Goal: Information Seeking & Learning: Check status

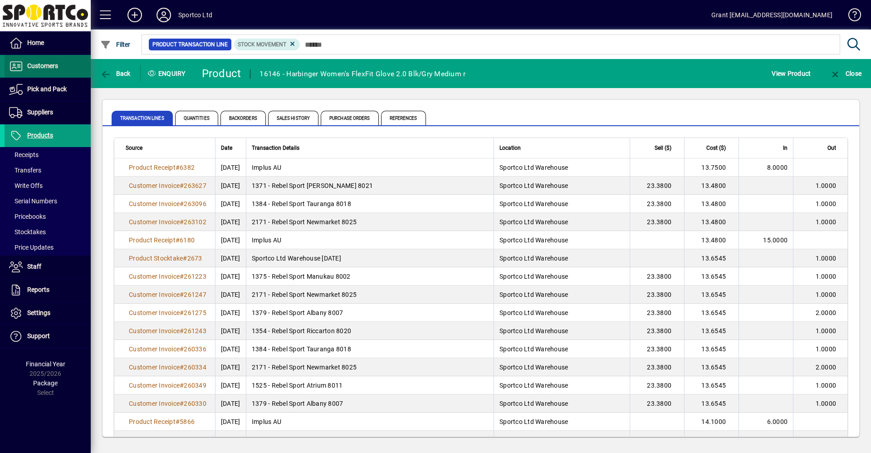
click at [54, 63] on span "Customers" at bounding box center [42, 65] width 31 height 7
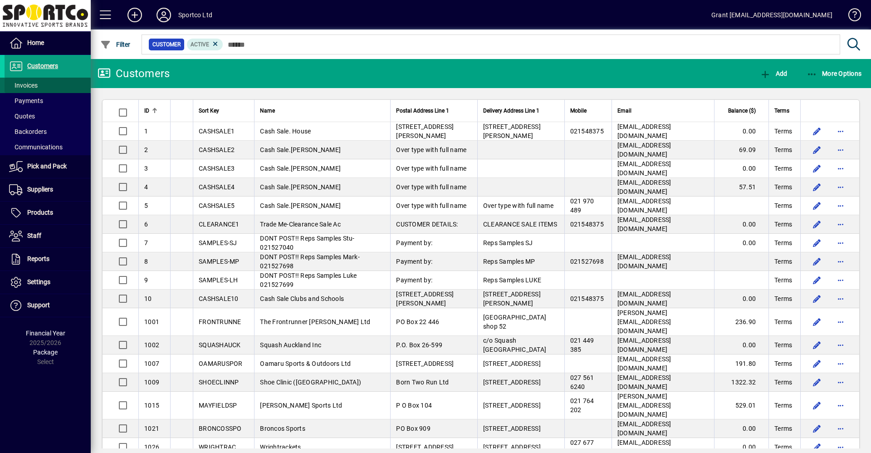
click at [29, 83] on span "Invoices" at bounding box center [23, 85] width 29 height 7
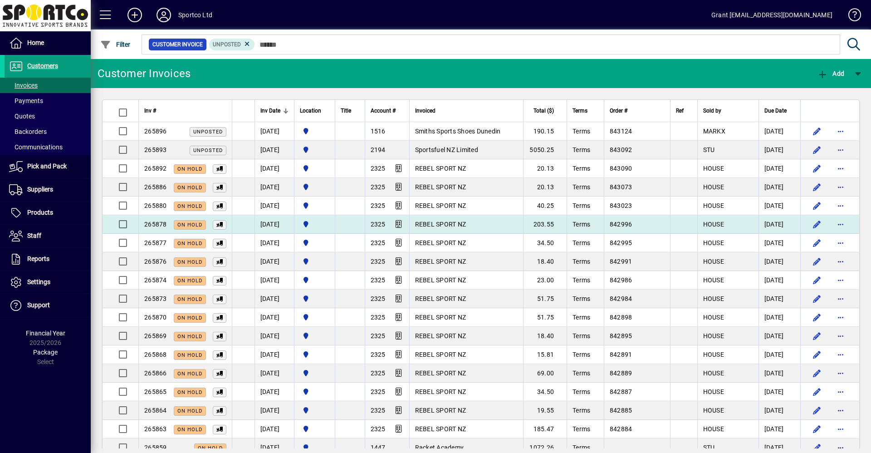
click at [443, 221] on span "REBEL SPORT NZ" at bounding box center [440, 223] width 51 height 7
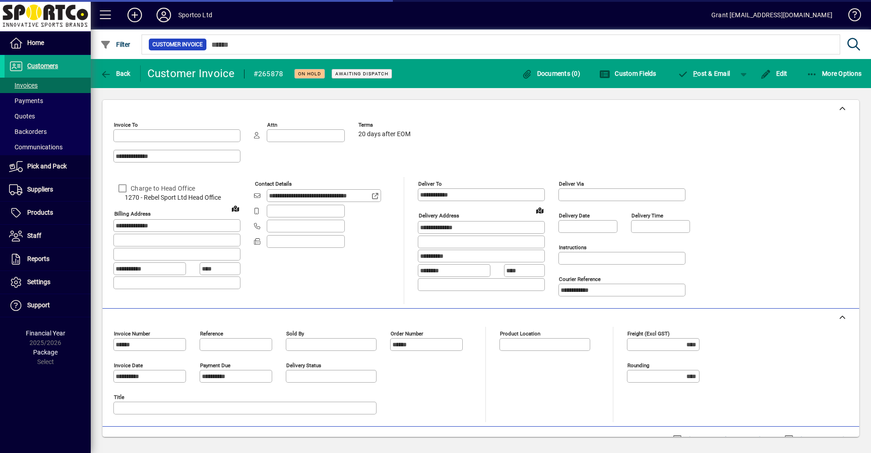
type input "**********"
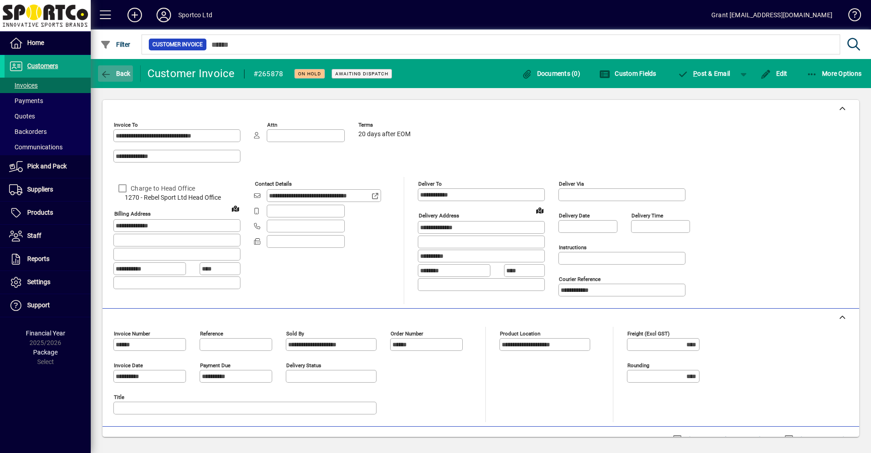
click at [122, 74] on span "Back" at bounding box center [115, 73] width 30 height 7
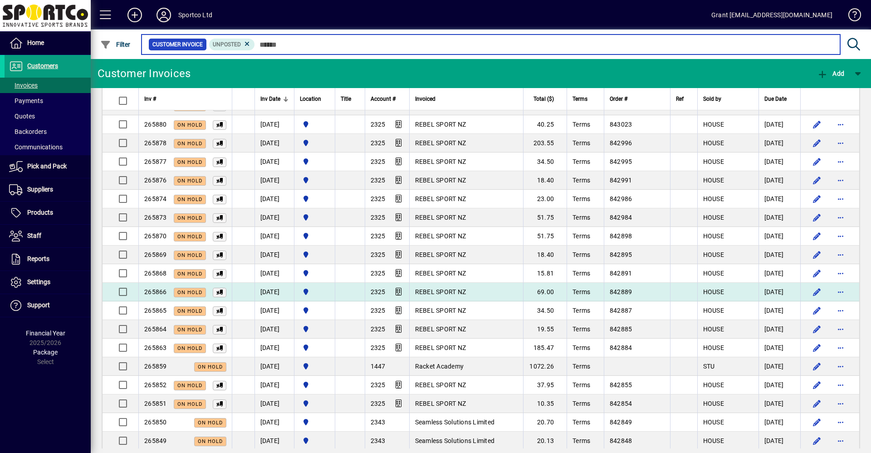
scroll to position [91, 0]
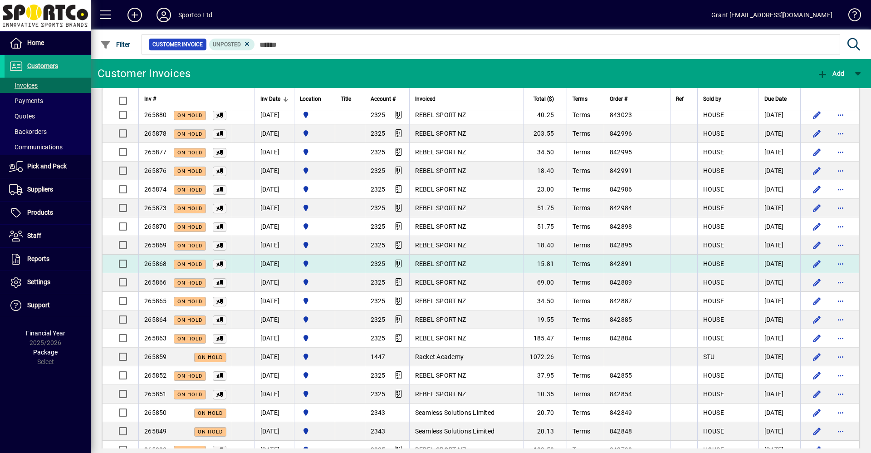
click at [563, 262] on td "15.81" at bounding box center [545, 263] width 44 height 19
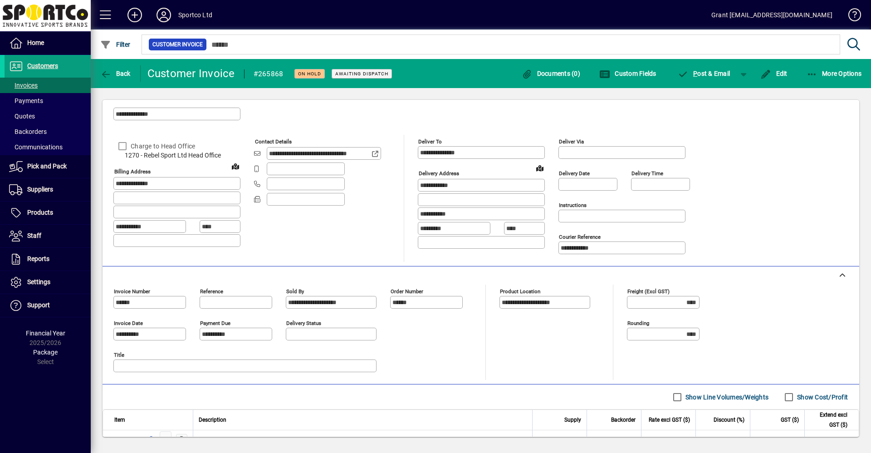
scroll to position [129, 0]
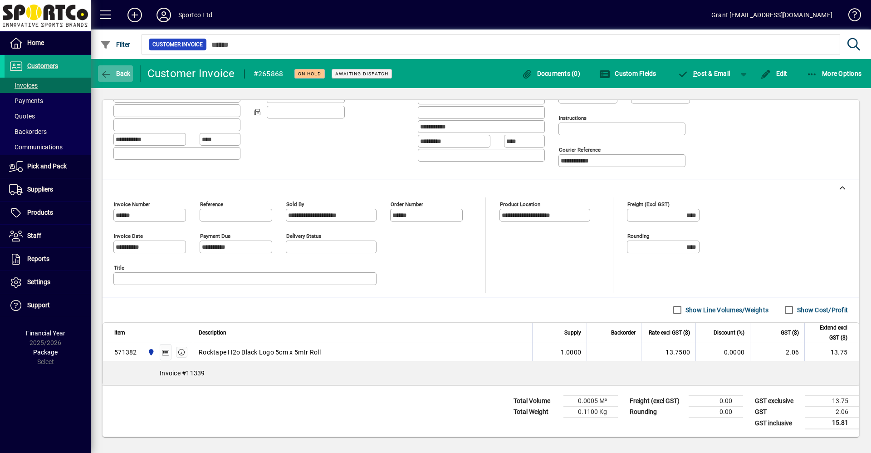
click at [116, 71] on span "Back" at bounding box center [115, 73] width 30 height 7
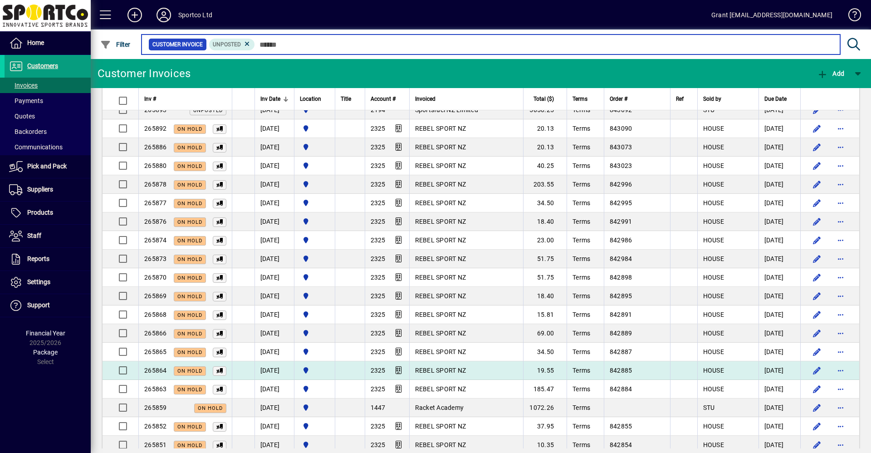
scroll to position [91, 0]
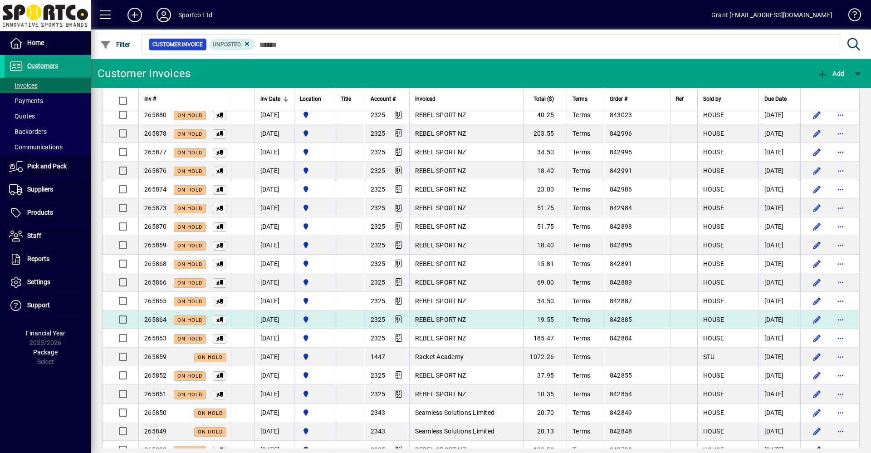
click at [567, 319] on td "19.55" at bounding box center [545, 319] width 44 height 19
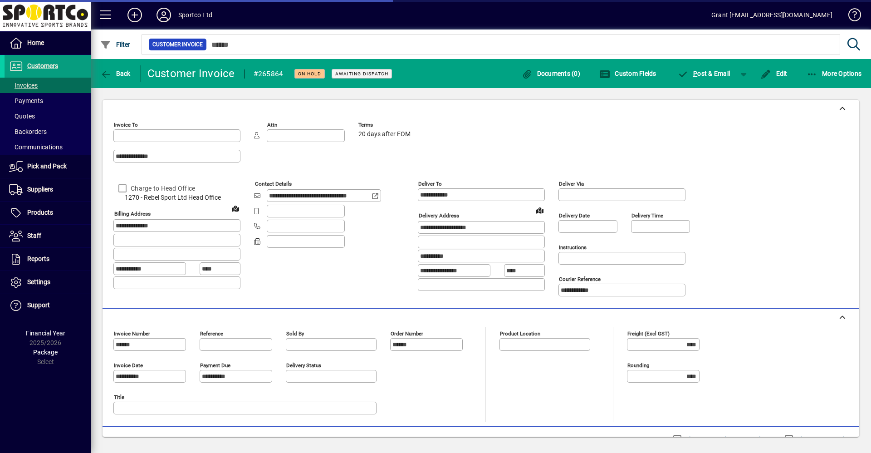
type input "**********"
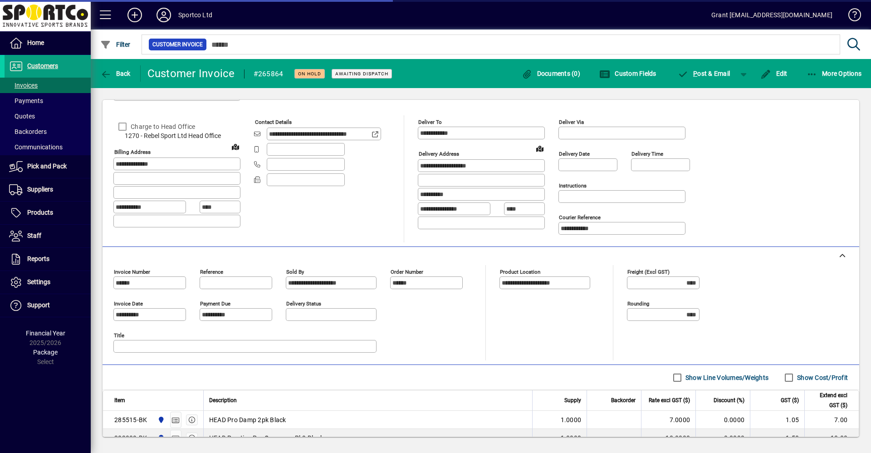
scroll to position [147, 0]
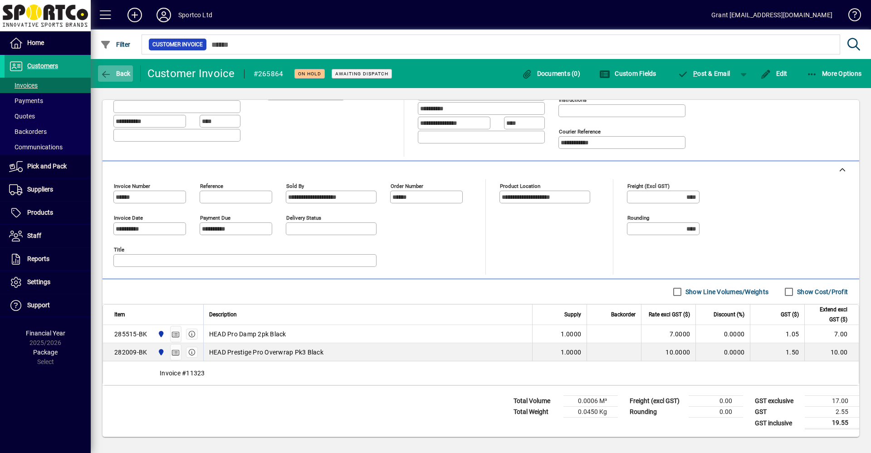
click at [108, 70] on icon "button" at bounding box center [105, 74] width 11 height 9
